Goal: Navigation & Orientation: Find specific page/section

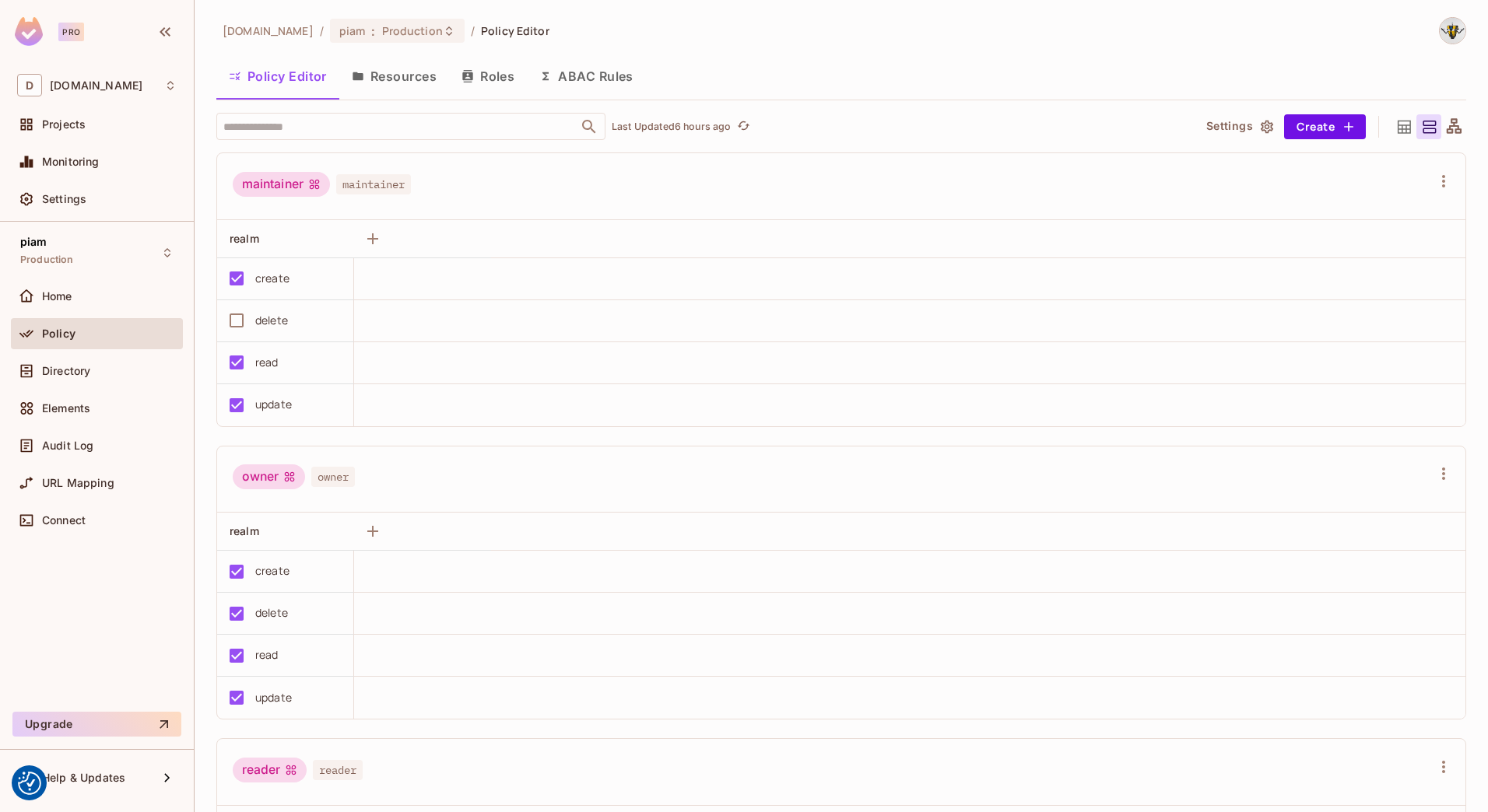
scroll to position [1, 0]
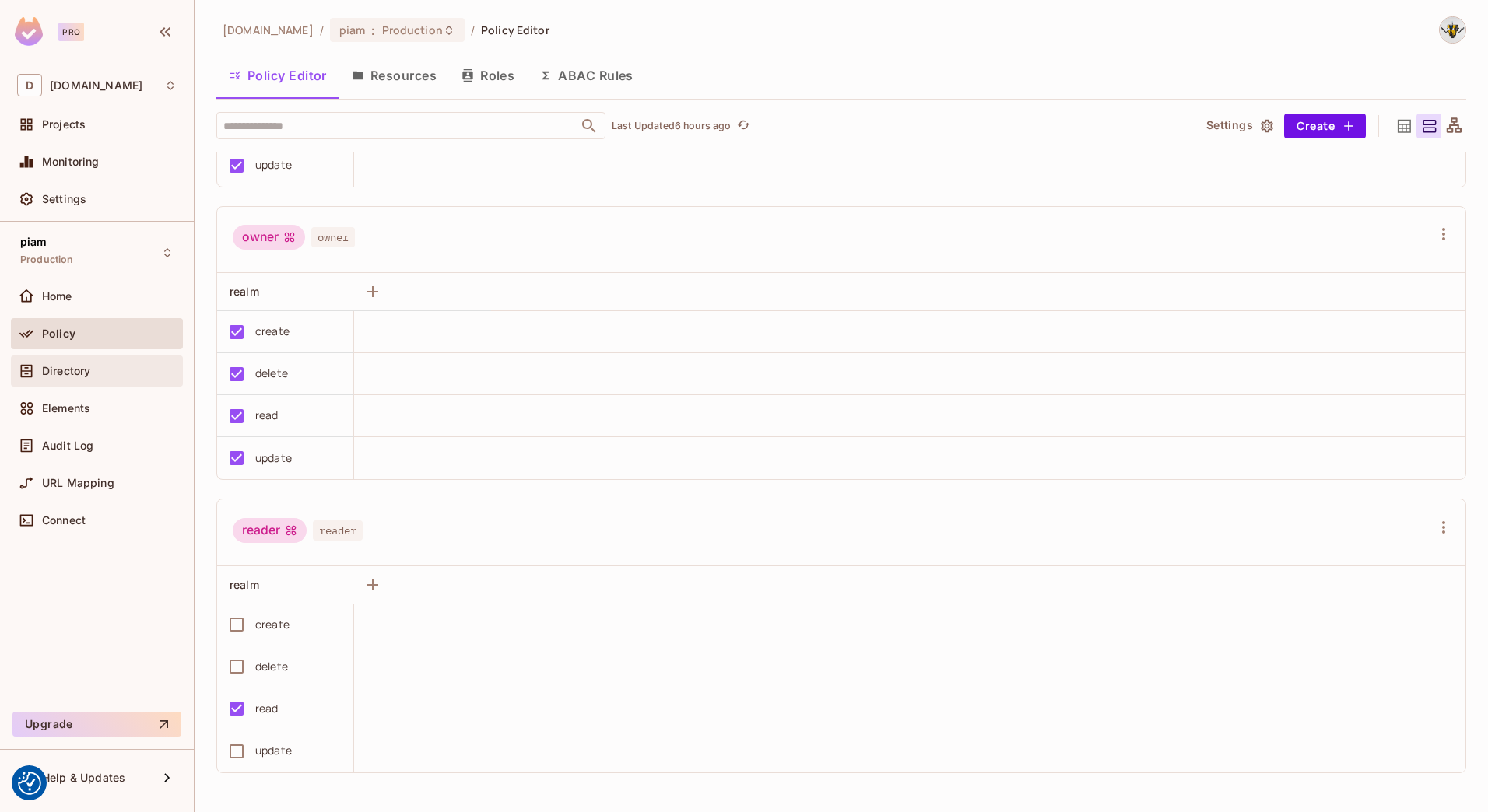
click at [30, 364] on icon at bounding box center [26, 371] width 16 height 16
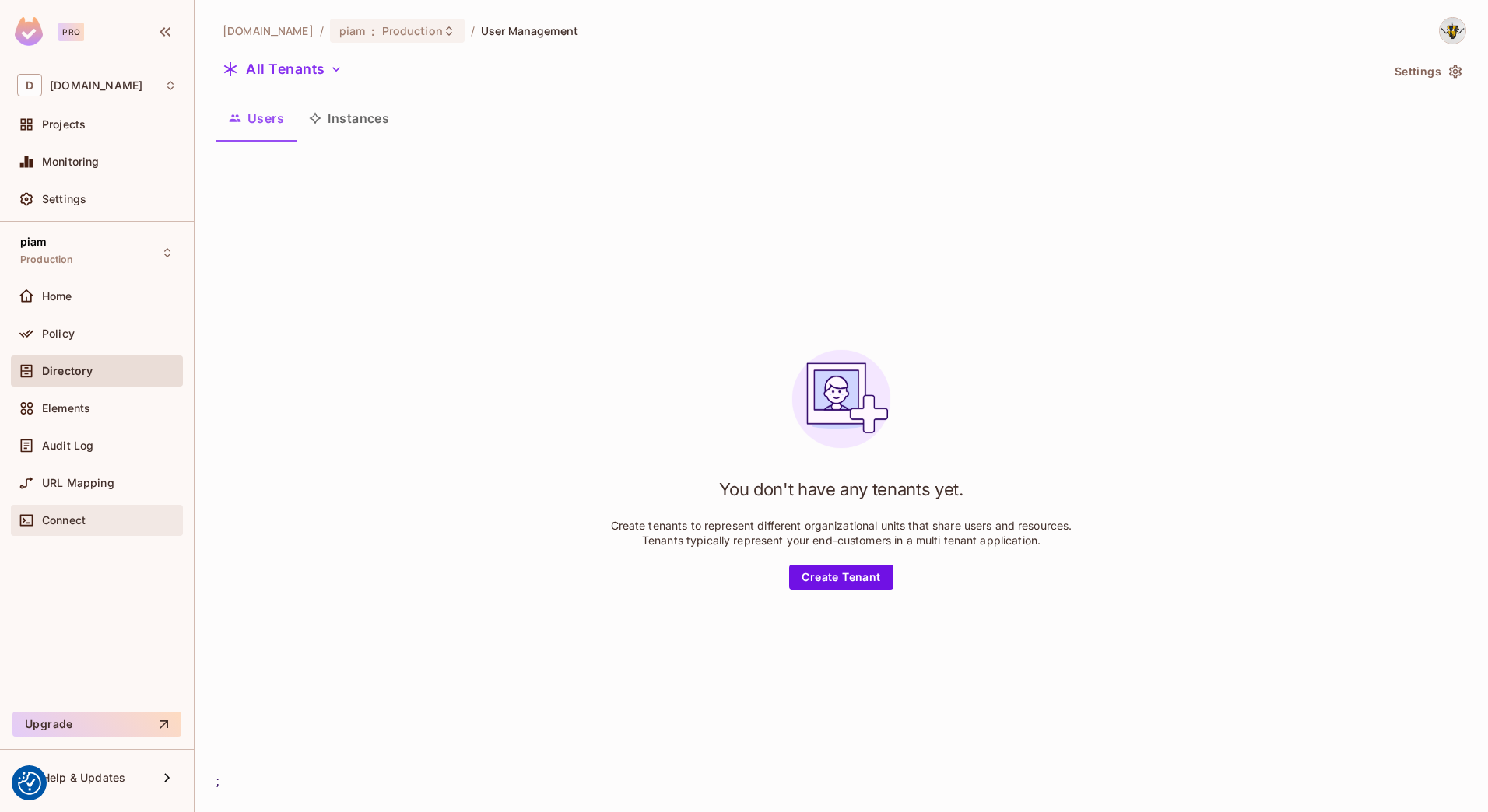
click at [24, 525] on icon at bounding box center [26, 520] width 16 height 16
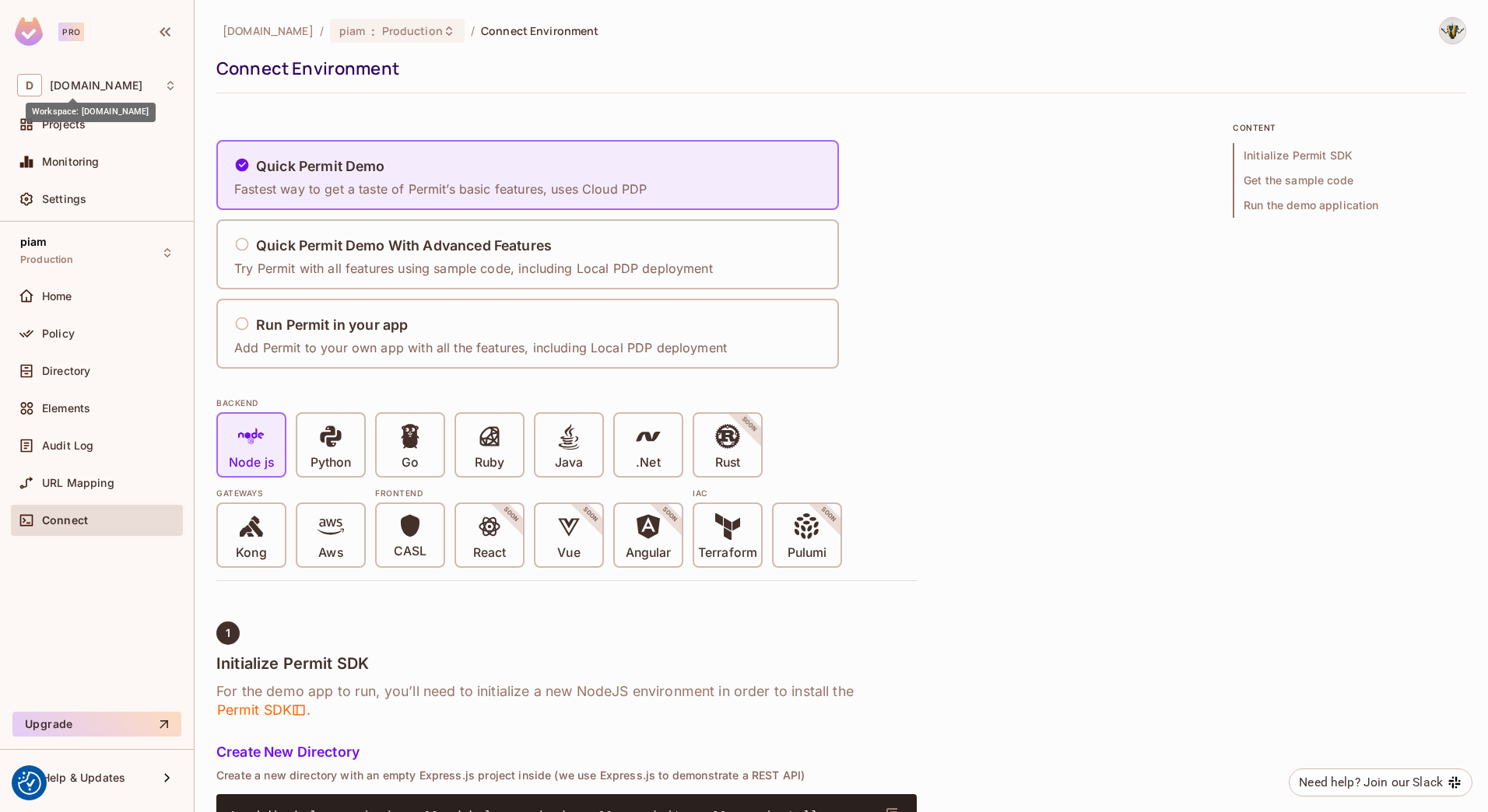
click at [81, 116] on div "Workspace: [DOMAIN_NAME]" at bounding box center [91, 112] width 130 height 19
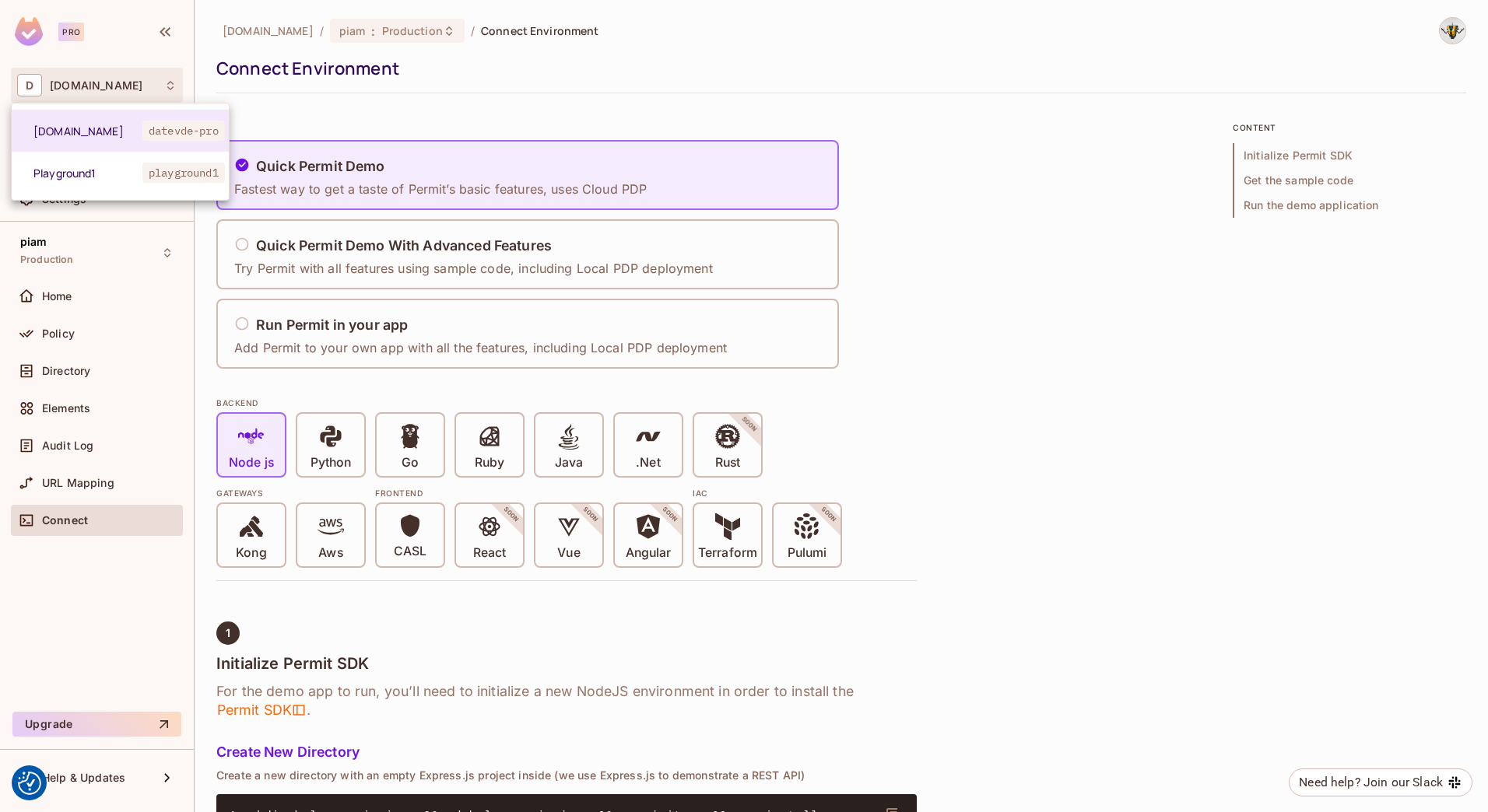
click at [79, 129] on span "[DOMAIN_NAME]" at bounding box center [88, 131] width 109 height 15
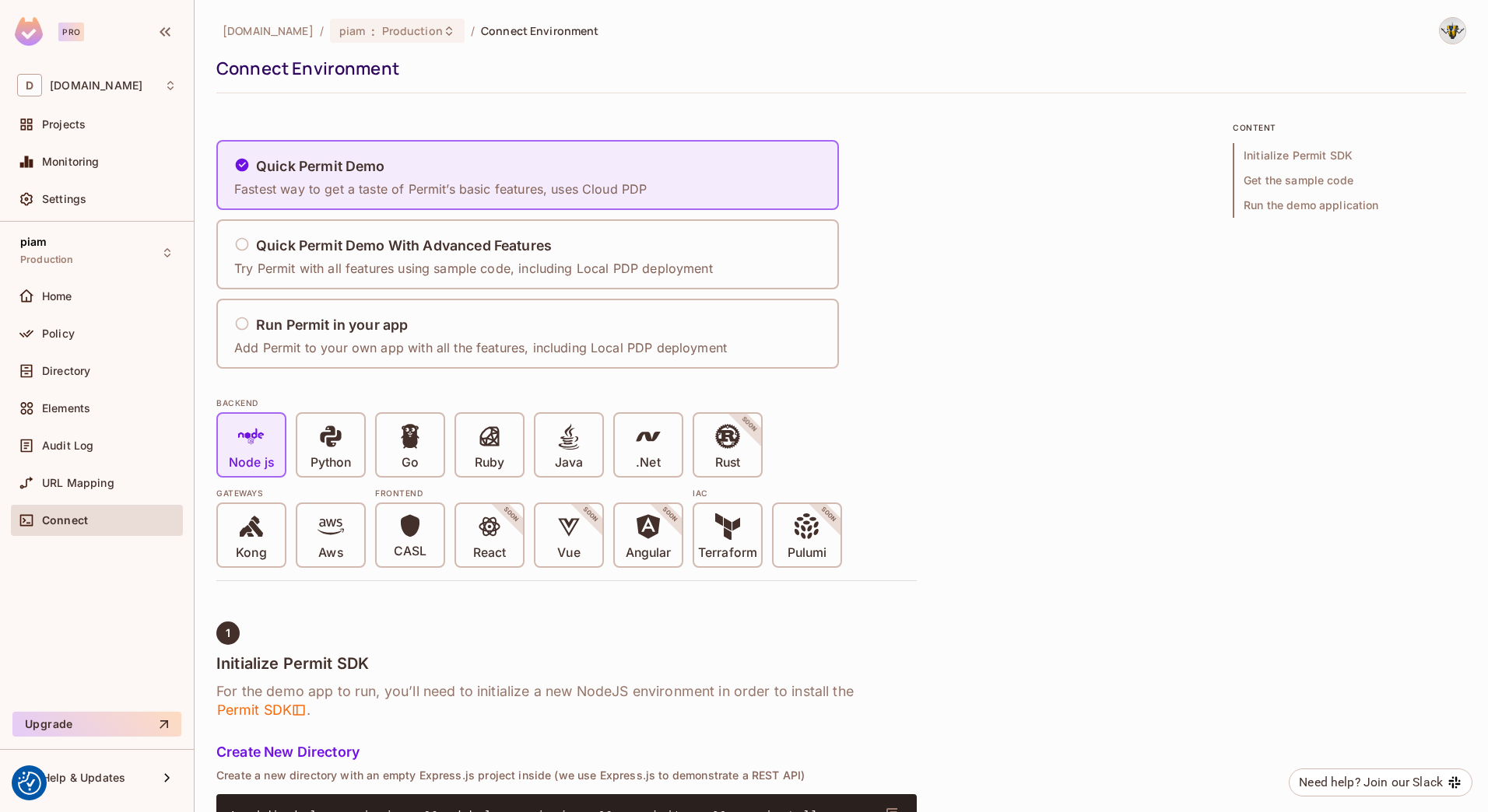
click at [76, 124] on span "Projects" at bounding box center [63, 124] width 43 height 13
